Goal: Task Accomplishment & Management: Manage account settings

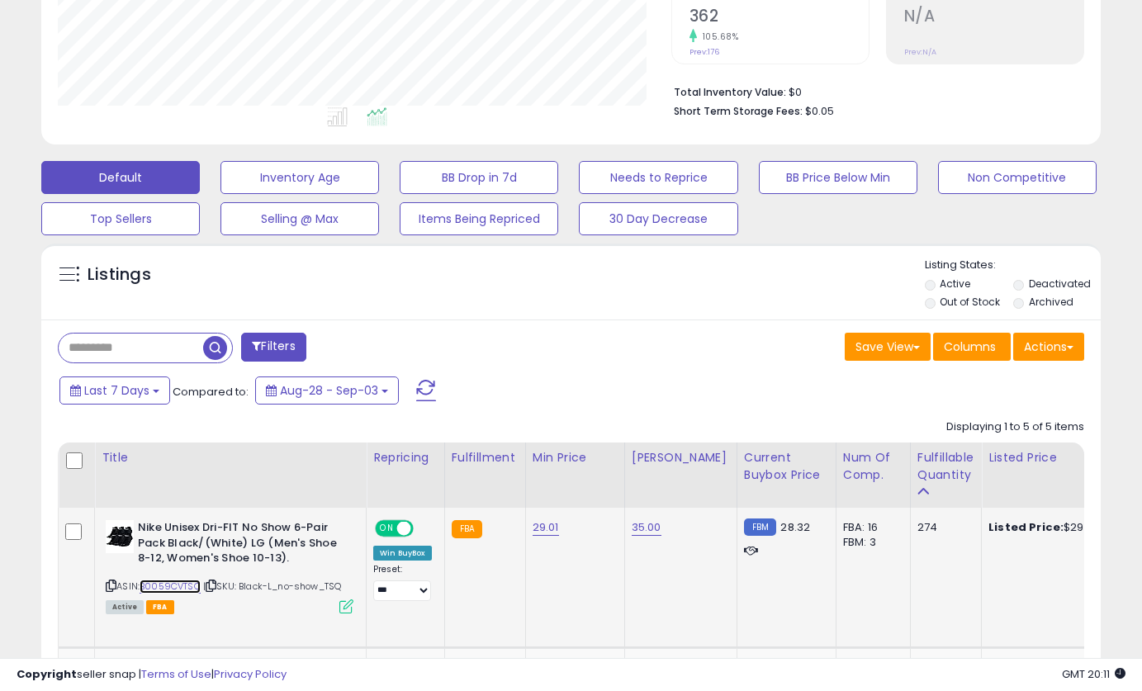
scroll to position [484, 0]
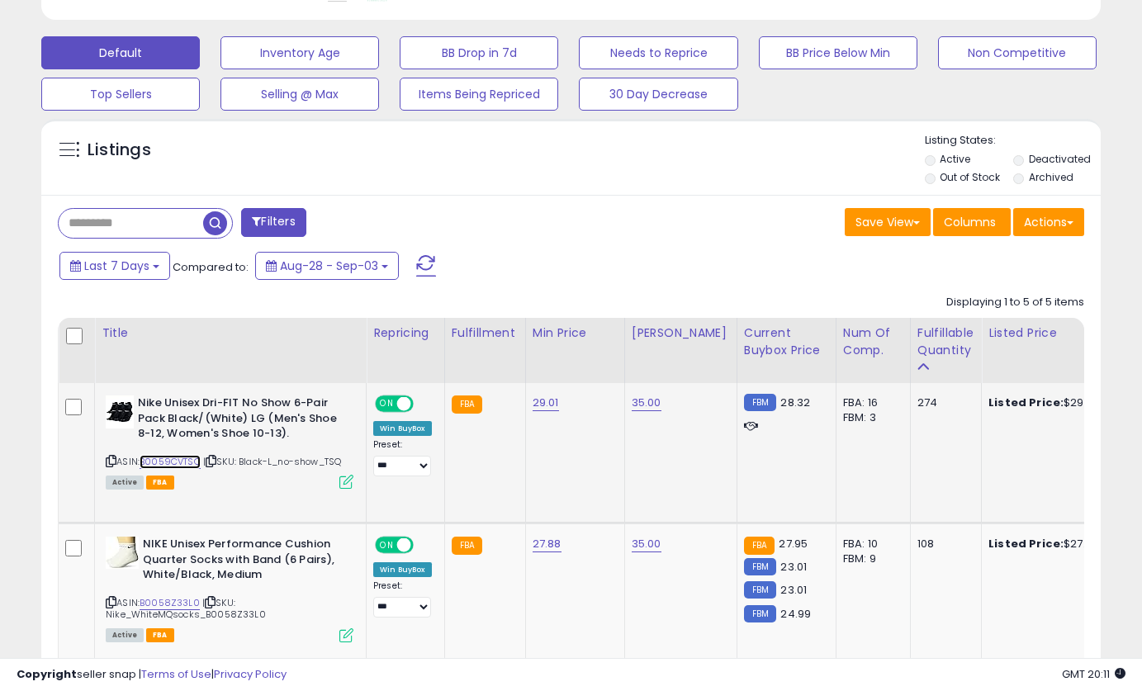
click at [173, 461] on link "B0059CVTSQ" at bounding box center [170, 462] width 61 height 14
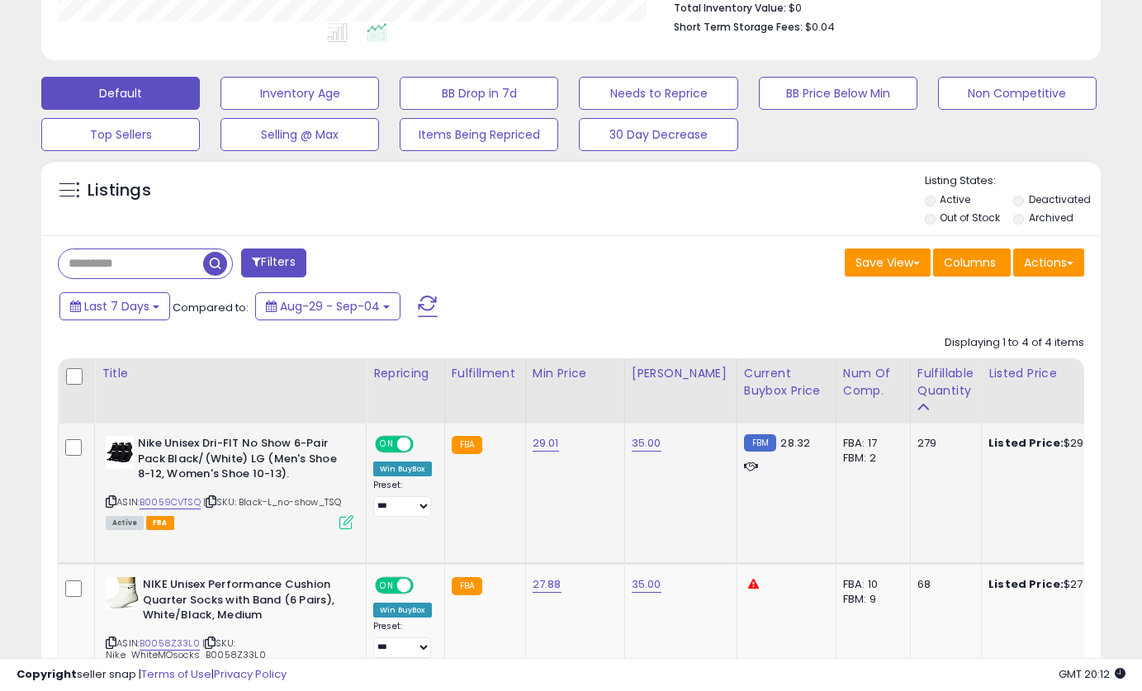
scroll to position [448, 0]
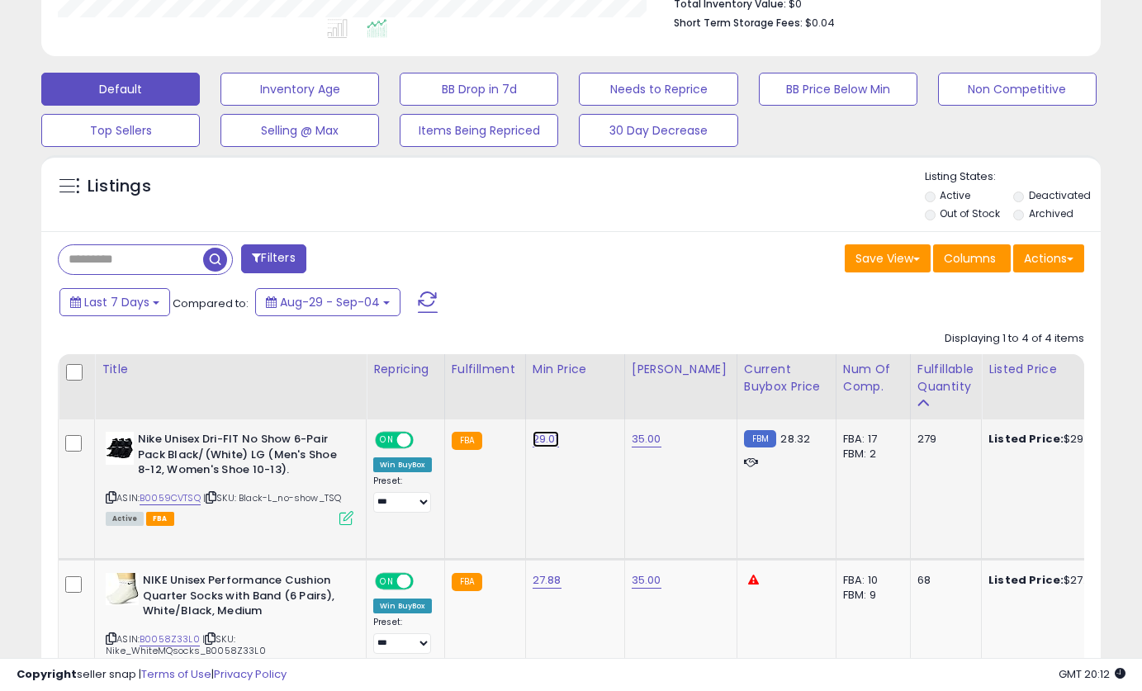
click at [543, 440] on link "29.01" at bounding box center [546, 439] width 26 height 17
drag, startPoint x: 483, startPoint y: 401, endPoint x: 393, endPoint y: 398, distance: 90.1
type input "*****"
click button "submit" at bounding box center [599, 397] width 28 height 25
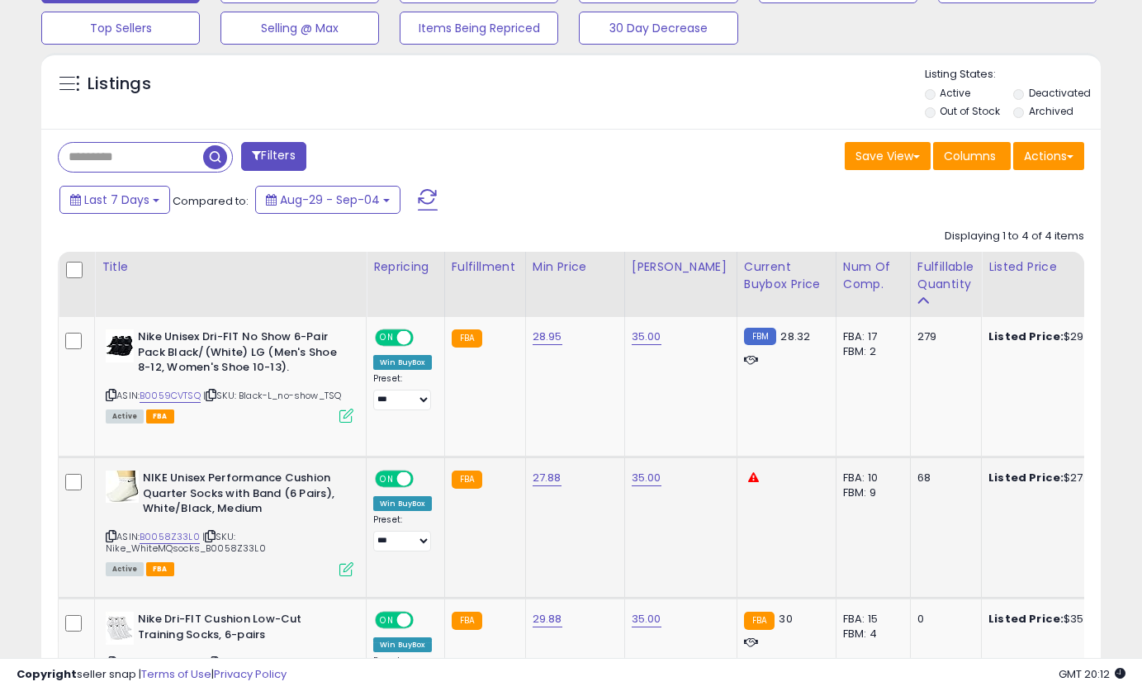
scroll to position [567, 0]
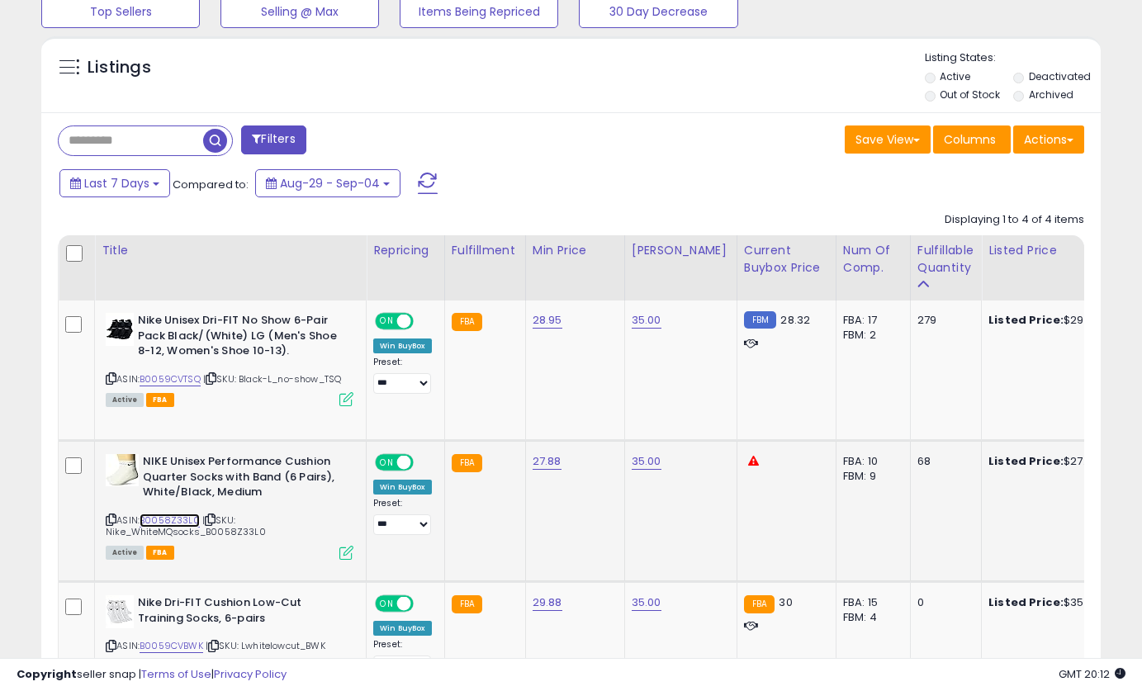
click at [159, 514] on link "B0058Z33L0" at bounding box center [170, 521] width 60 height 14
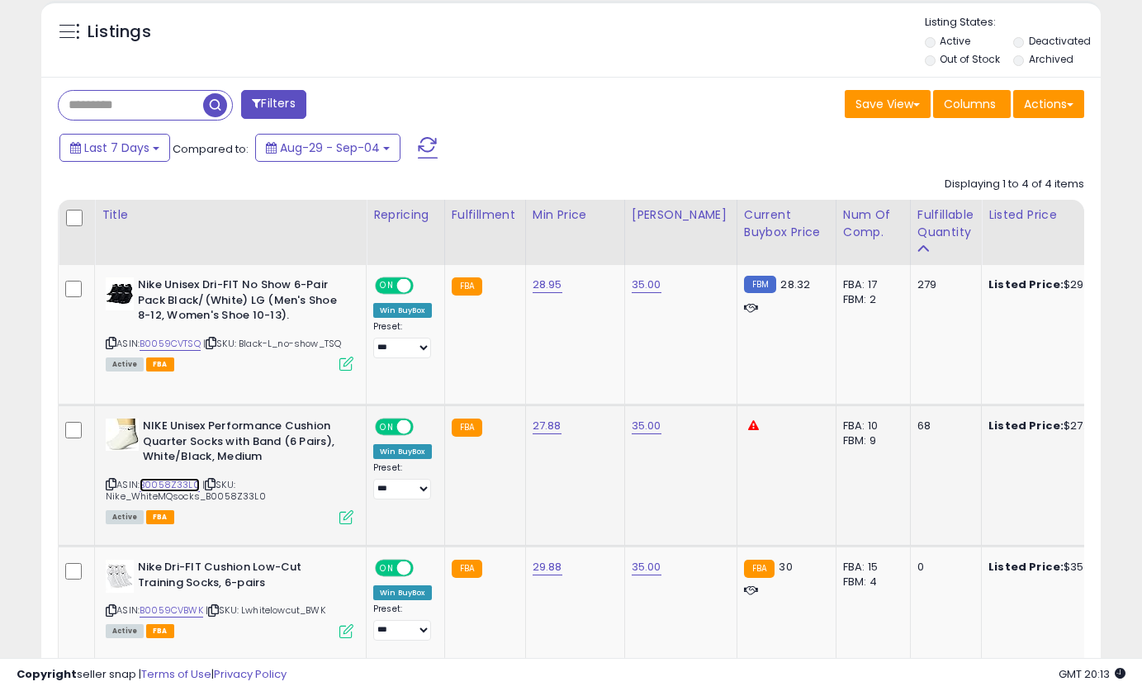
scroll to position [629, 0]
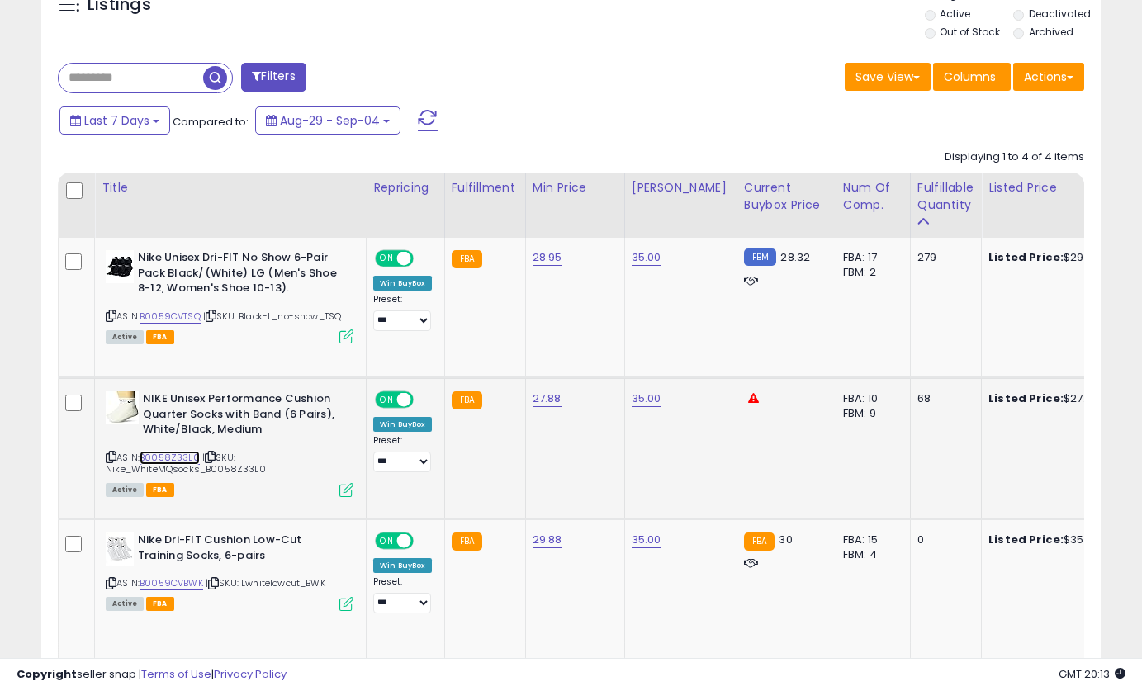
click at [179, 455] on link "B0058Z33L0" at bounding box center [170, 458] width 60 height 14
